Goal: Task Accomplishment & Management: Complete application form

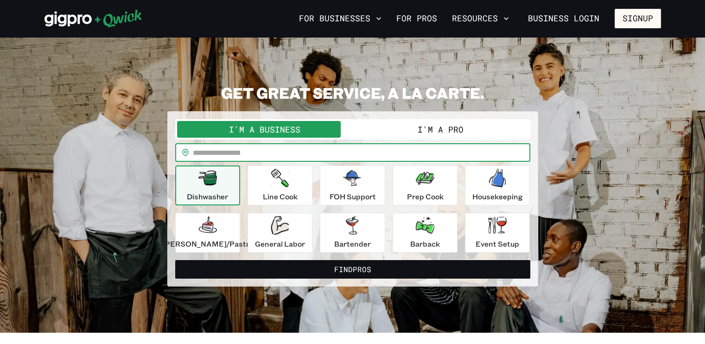
click at [277, 152] on input "text" at bounding box center [361, 152] width 337 height 19
type input "*****"
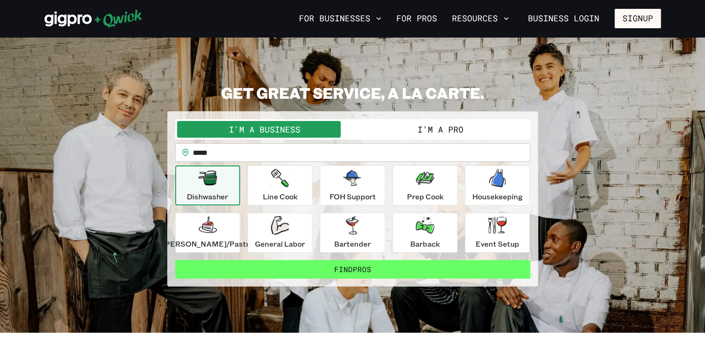
click at [330, 269] on button "Find Pros" at bounding box center [352, 269] width 355 height 19
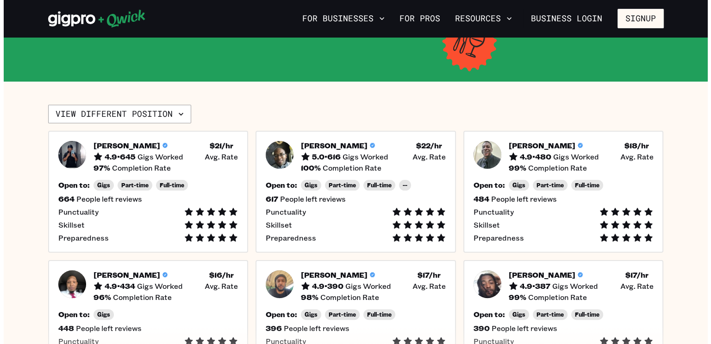
scroll to position [170, 0]
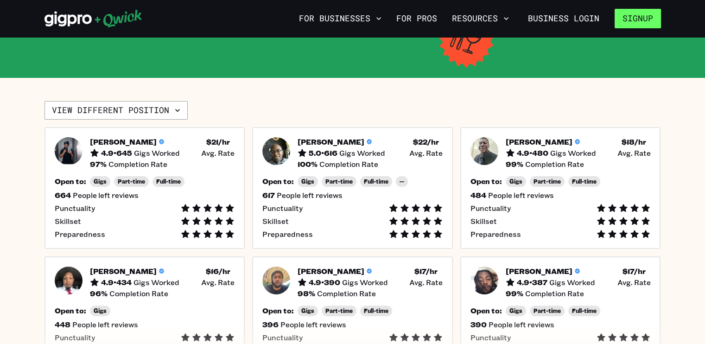
click at [636, 19] on button "Signup" at bounding box center [637, 18] width 46 height 19
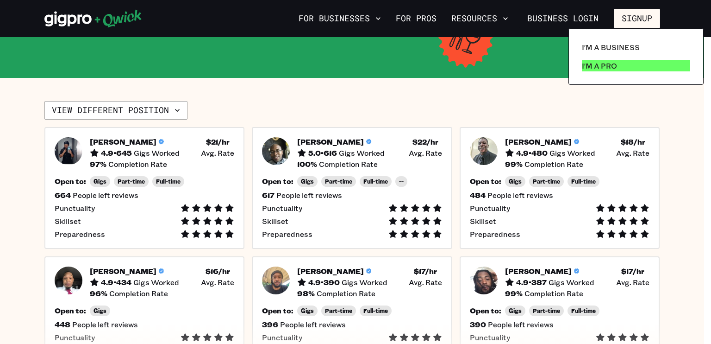
click at [605, 62] on p "I'm a Pro" at bounding box center [599, 65] width 35 height 11
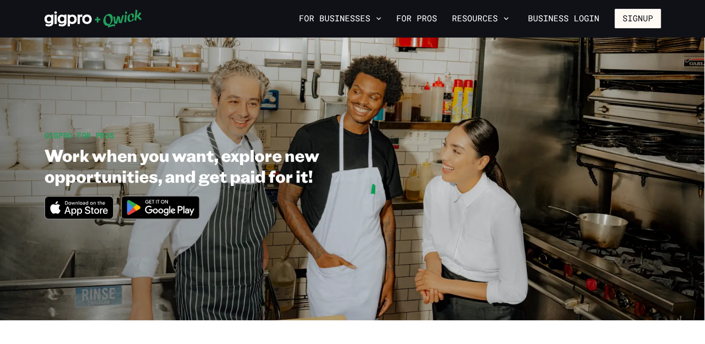
click at [180, 206] on img at bounding box center [160, 207] width 90 height 35
